Goal: Task Accomplishment & Management: Manage account settings

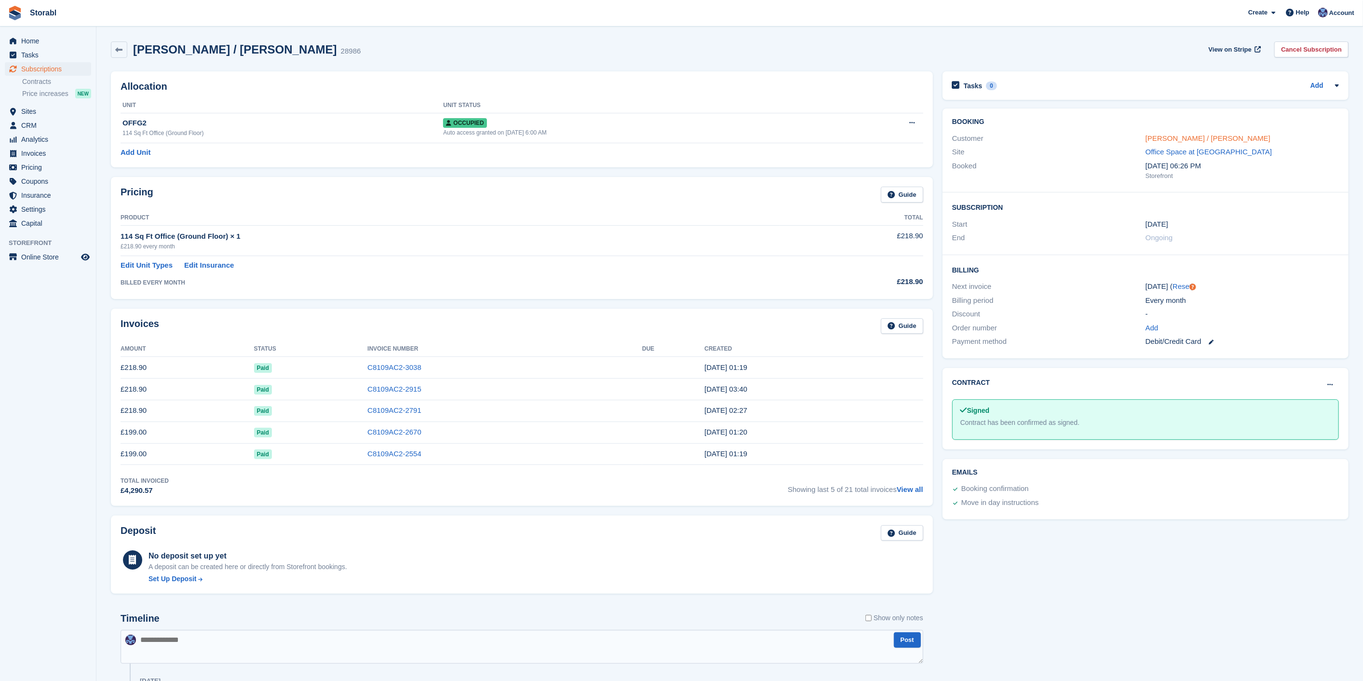
click at [1153, 135] on link "[PERSON_NAME] / [PERSON_NAME]" at bounding box center [1207, 138] width 125 height 8
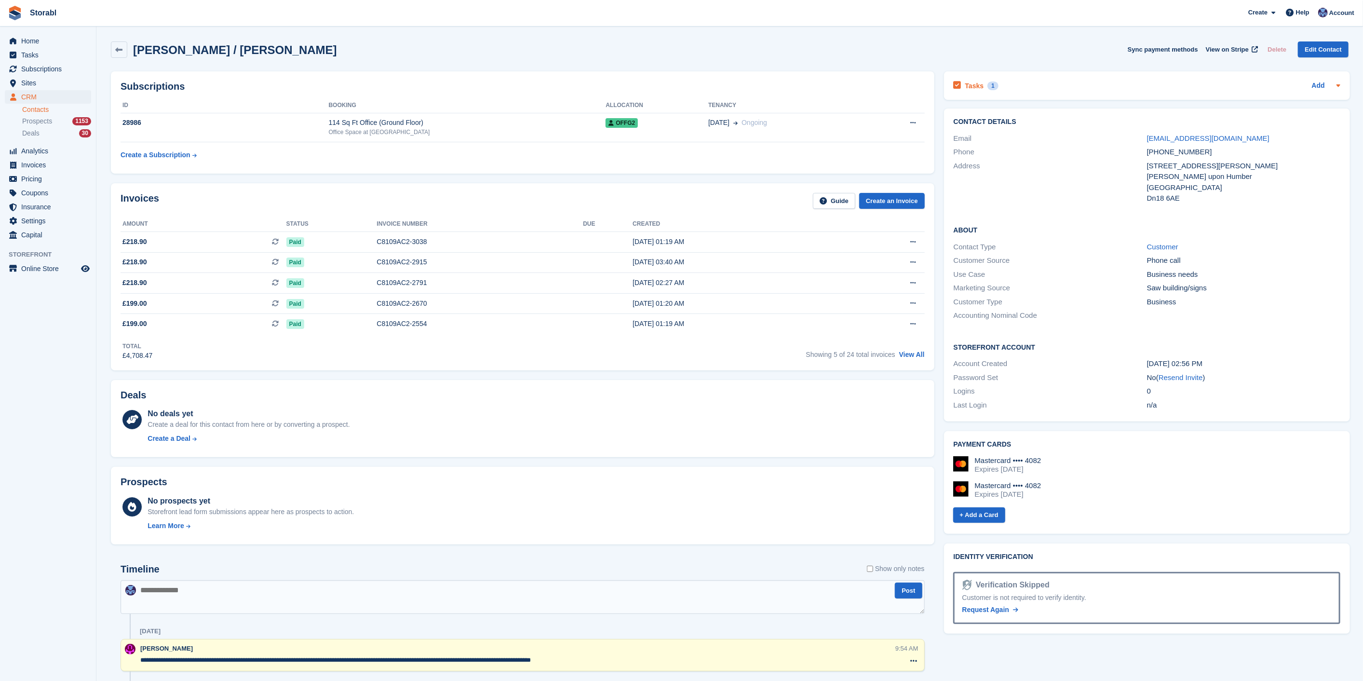
click at [1065, 88] on div "Tasks 1 Add" at bounding box center [1147, 85] width 387 height 13
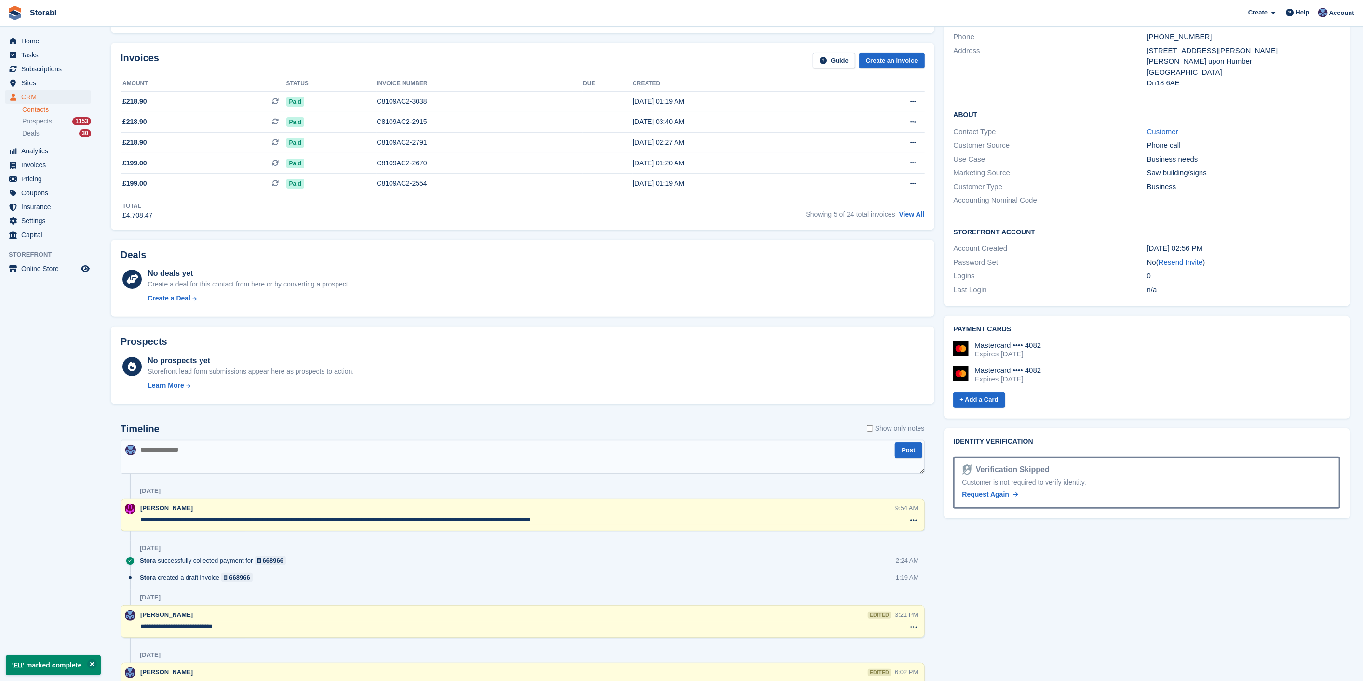
scroll to position [268, 0]
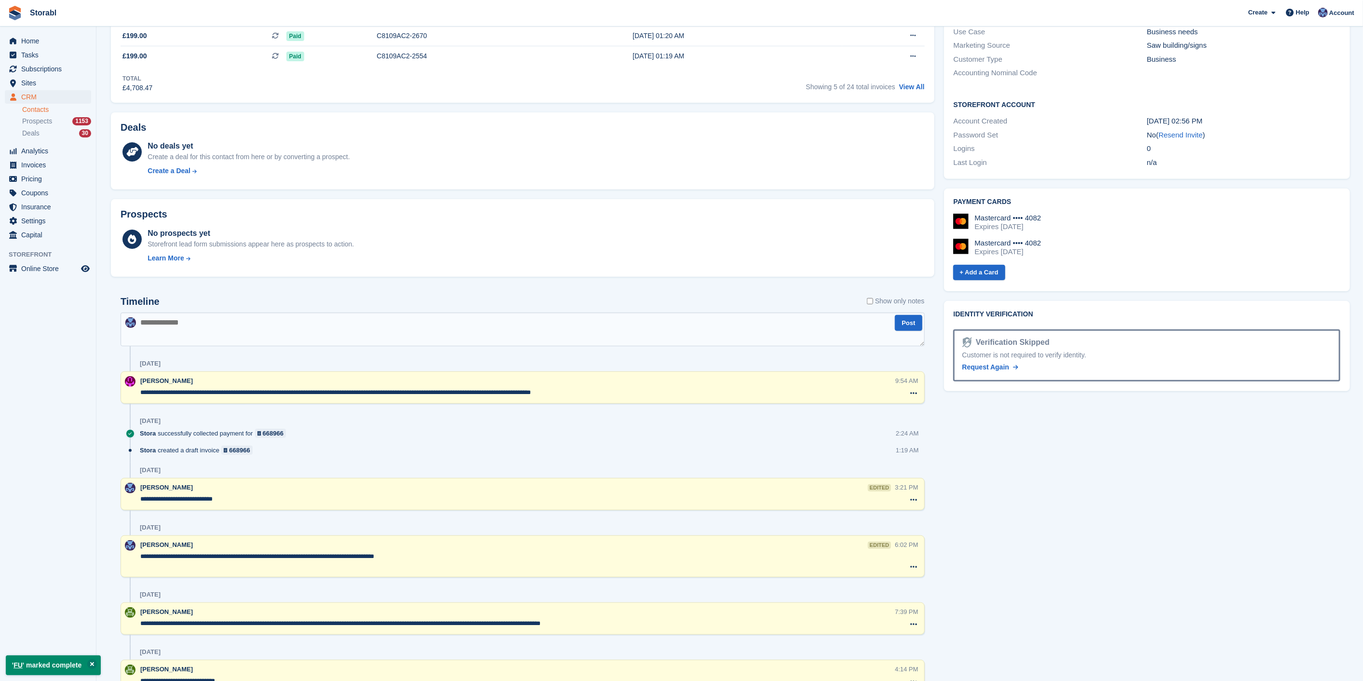
click at [404, 342] on textarea at bounding box center [523, 329] width 804 height 34
type textarea "*"
type textarea "**********"
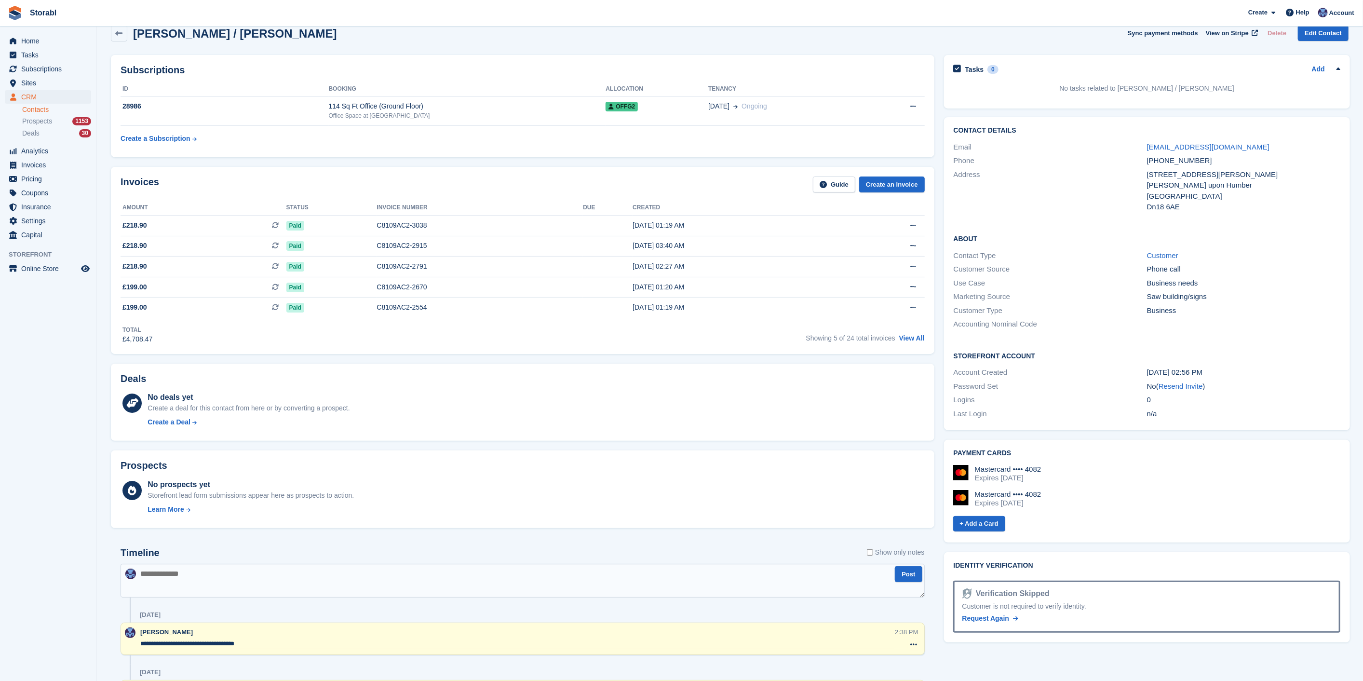
scroll to position [0, 0]
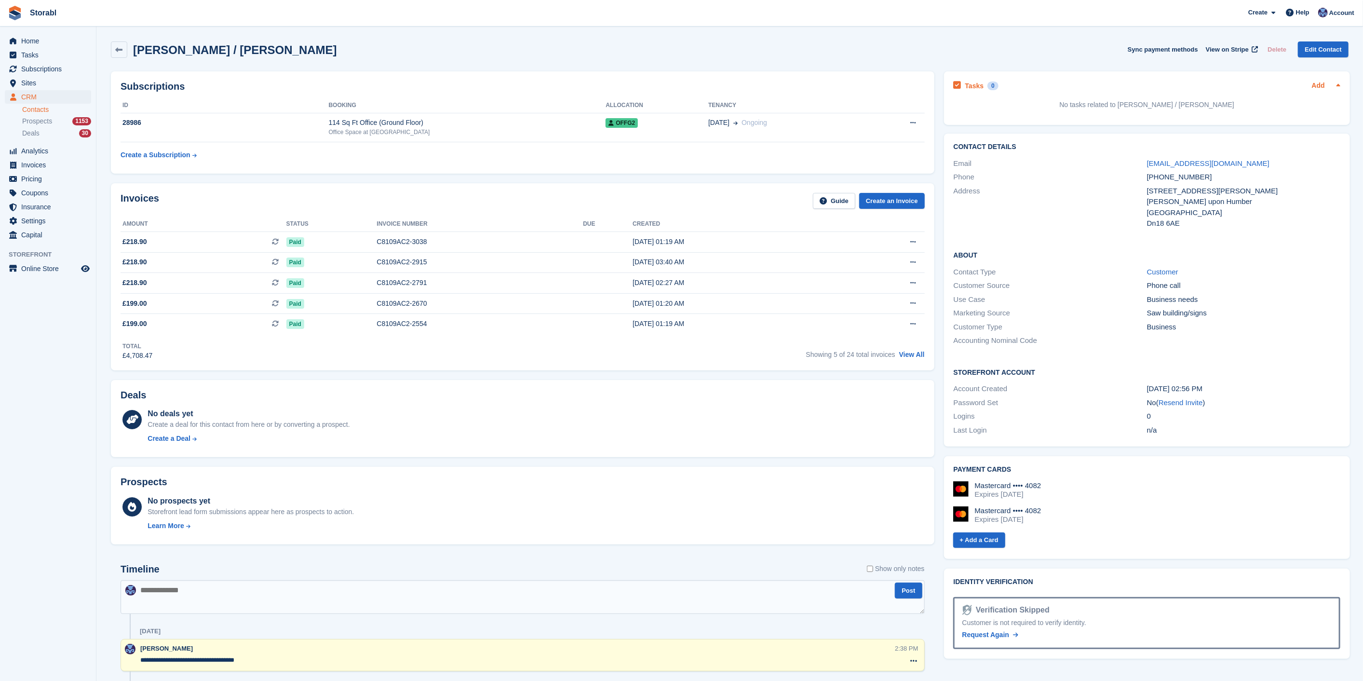
click at [1314, 86] on link "Add" at bounding box center [1318, 86] width 13 height 11
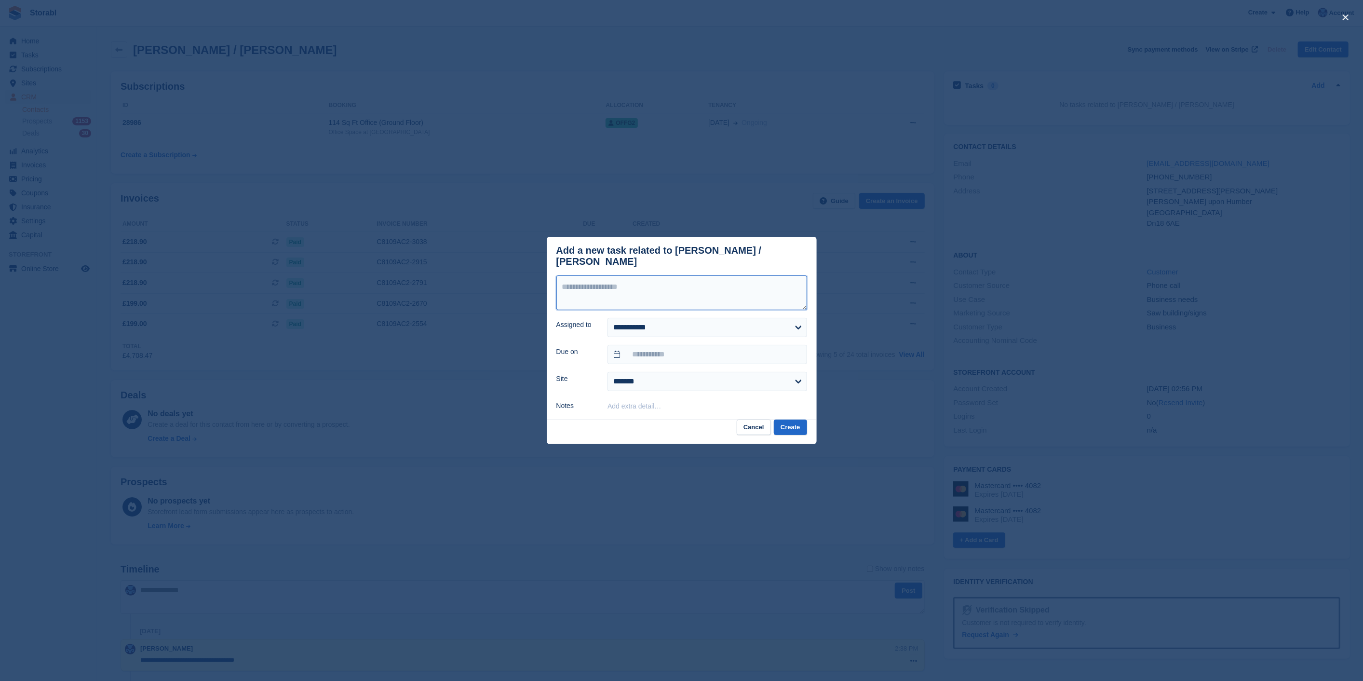
click at [690, 279] on textarea at bounding box center [681, 292] width 251 height 35
type textarea "**"
click at [694, 349] on input "text" at bounding box center [706, 354] width 199 height 19
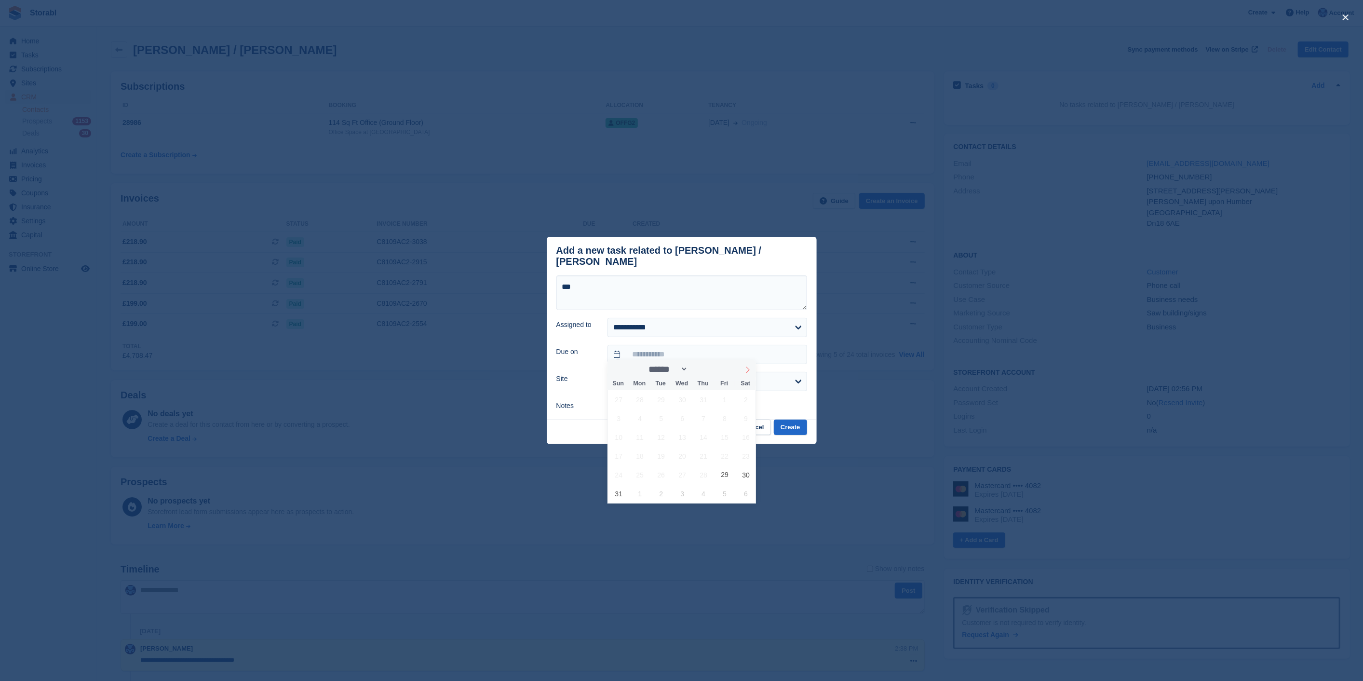
click at [746, 375] on span at bounding box center [748, 368] width 16 height 16
select select "*"
click at [739, 418] on span "13" at bounding box center [746, 418] width 19 height 19
type input "**********"
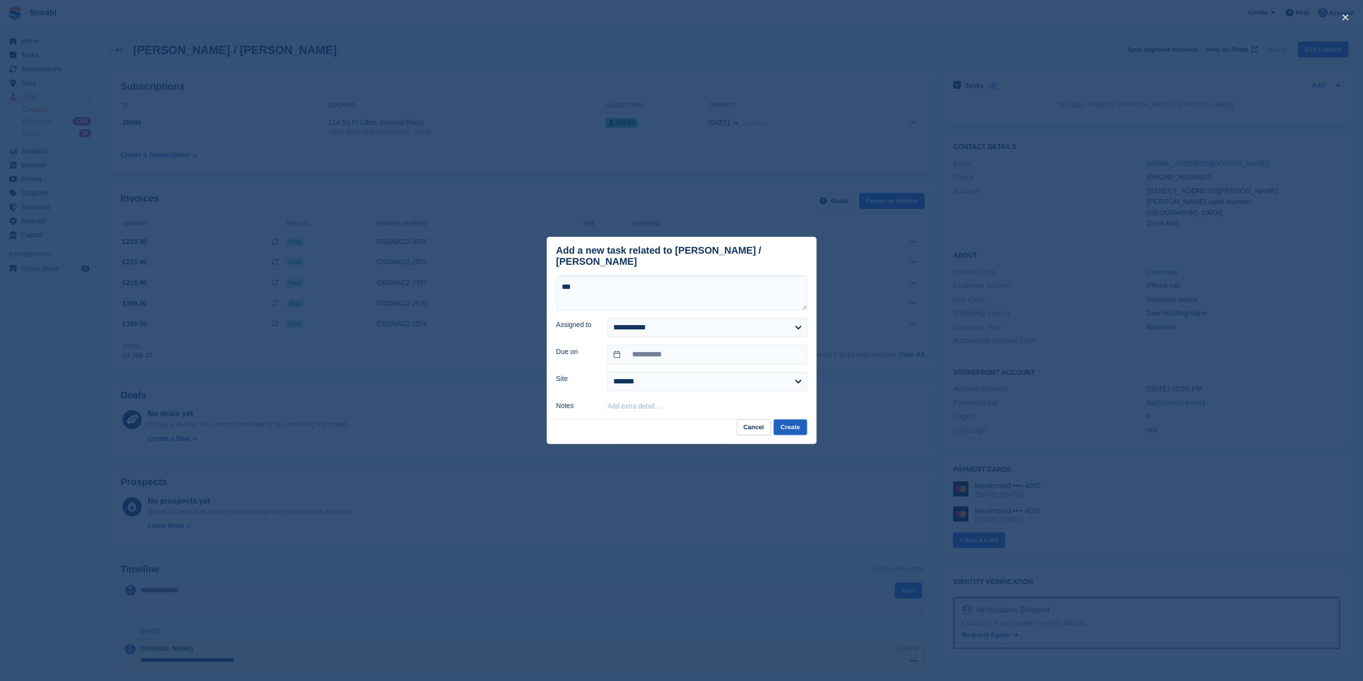
click at [786, 425] on button "Create" at bounding box center [790, 427] width 33 height 16
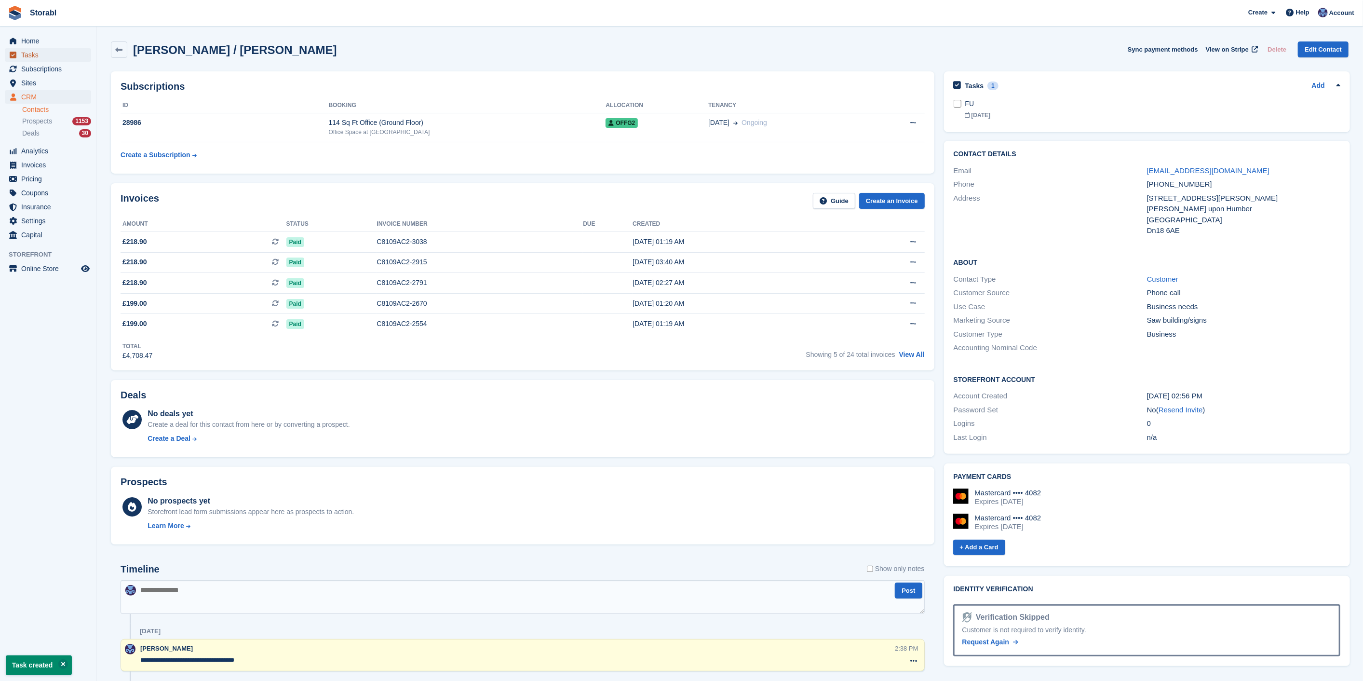
click at [40, 58] on span "Tasks" at bounding box center [50, 54] width 58 height 13
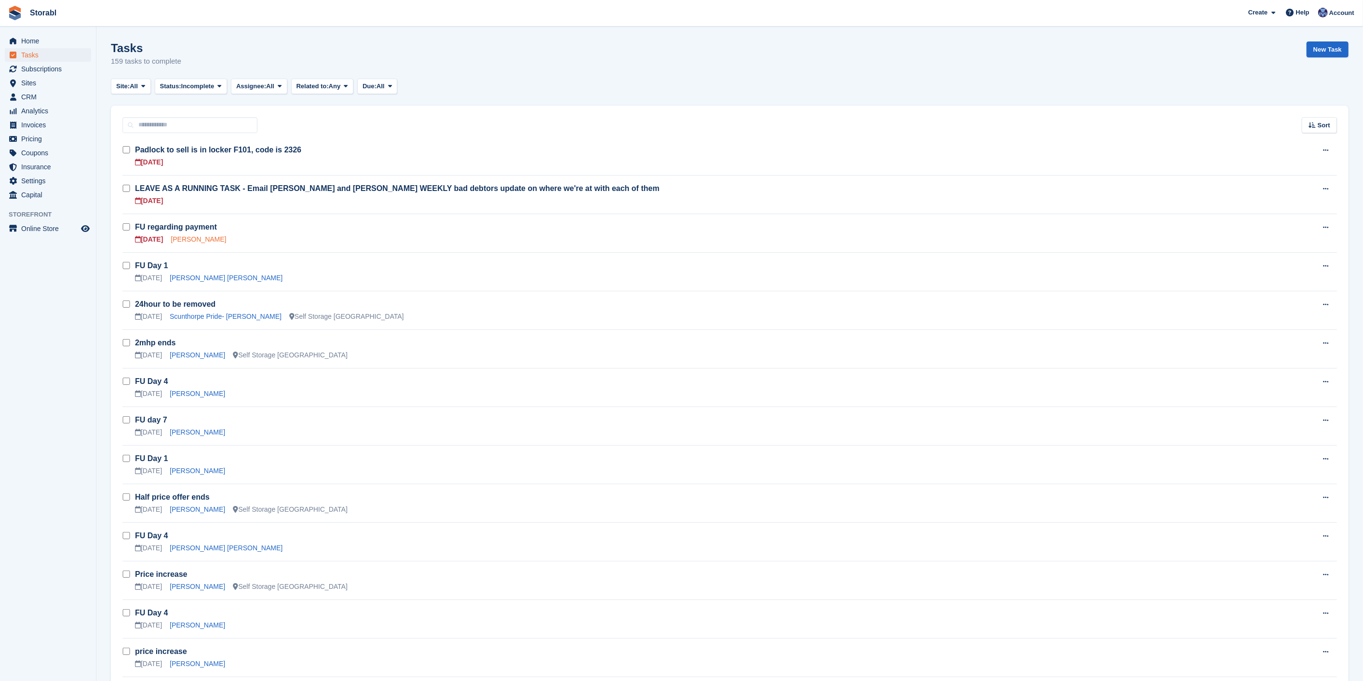
click at [199, 243] on link "[PERSON_NAME]" at bounding box center [198, 239] width 55 height 8
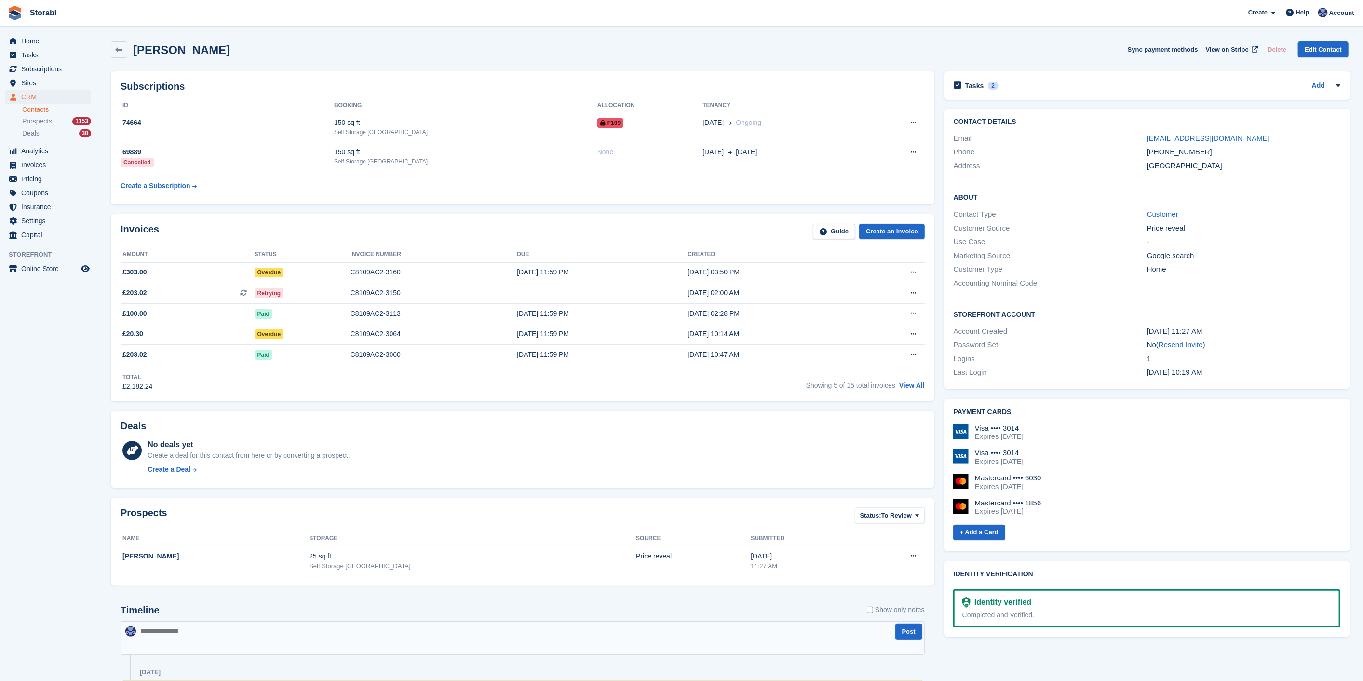
scroll to position [107, 0]
